Goal: Transaction & Acquisition: Purchase product/service

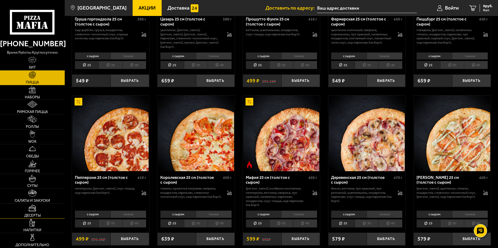
scroll to position [612, 0]
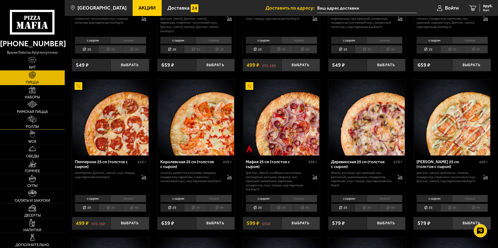
click at [37, 123] on link "Роллы" at bounding box center [32, 122] width 65 height 15
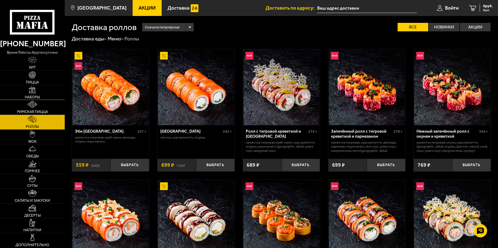
click at [30, 94] on link "Наборы" at bounding box center [32, 92] width 65 height 15
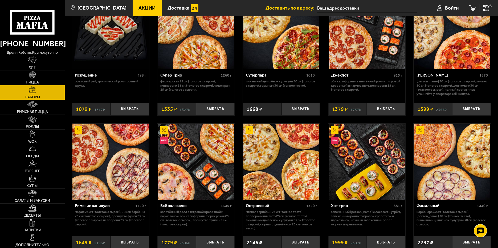
scroll to position [373, 0]
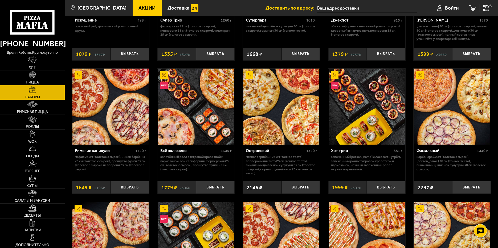
click at [269, 112] on img at bounding box center [281, 107] width 76 height 76
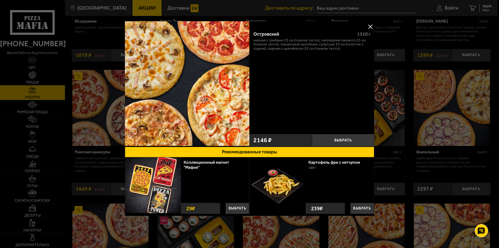
click at [370, 26] on button at bounding box center [370, 27] width 8 height 8
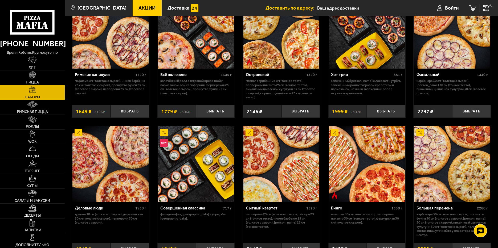
scroll to position [453, 0]
